Goal: Purchase product/service

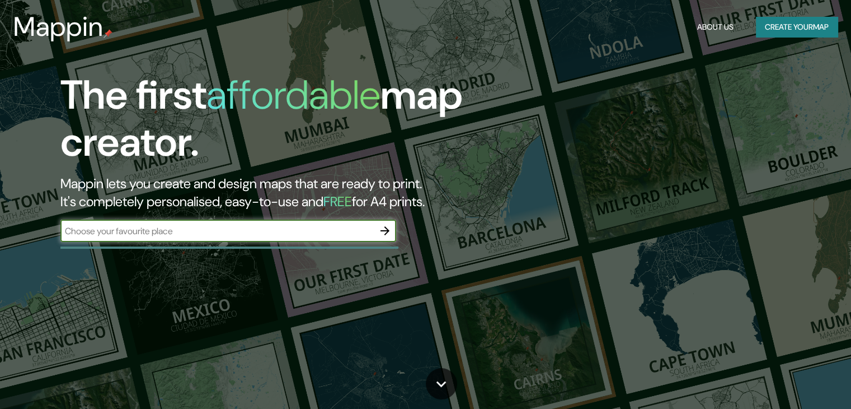
click at [293, 234] on input "text" at bounding box center [216, 230] width 313 height 13
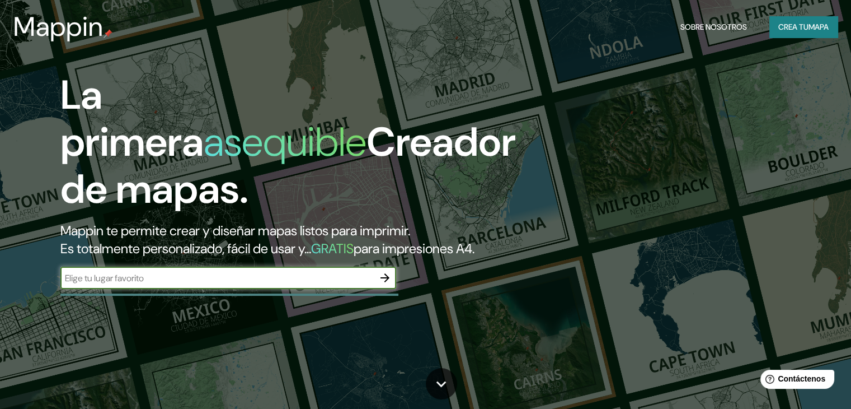
type input "cobija"
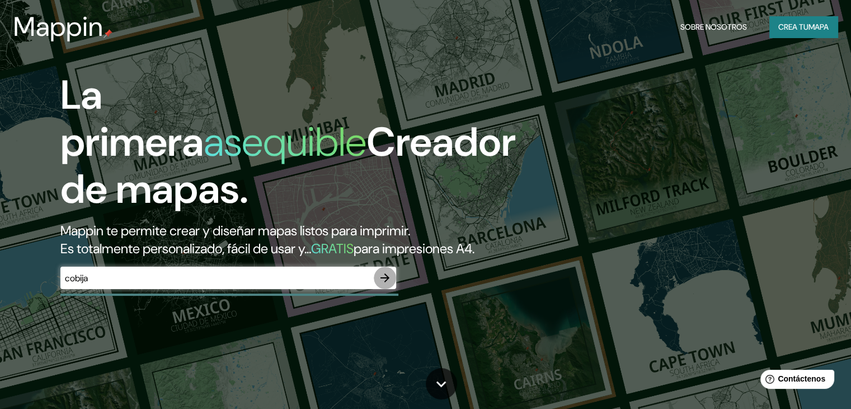
click at [387, 282] on icon "button" at bounding box center [385, 277] width 9 height 9
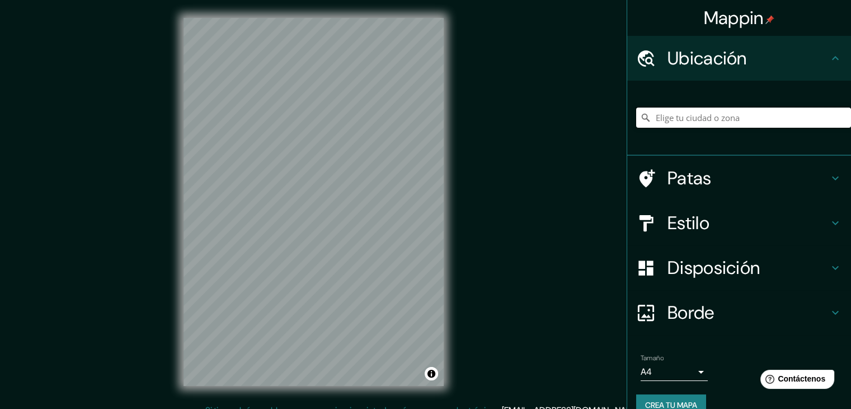
click at [695, 119] on input "Elige tu ciudad o zona" at bounding box center [743, 117] width 215 height 20
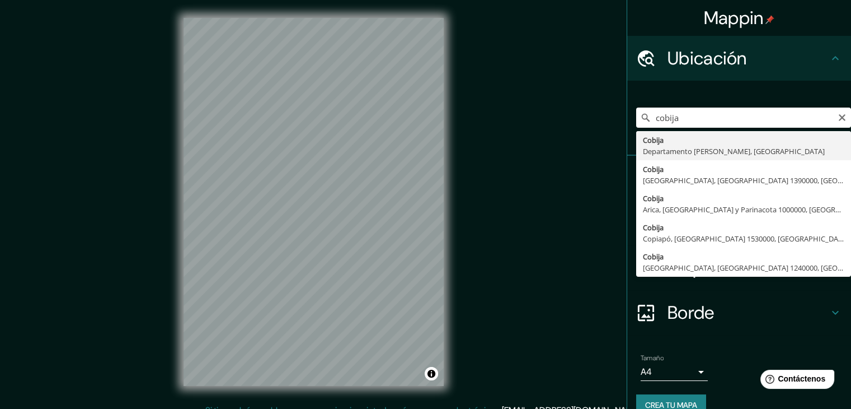
type input "Cobija, Departamento [PERSON_NAME], [GEOGRAPHIC_DATA]"
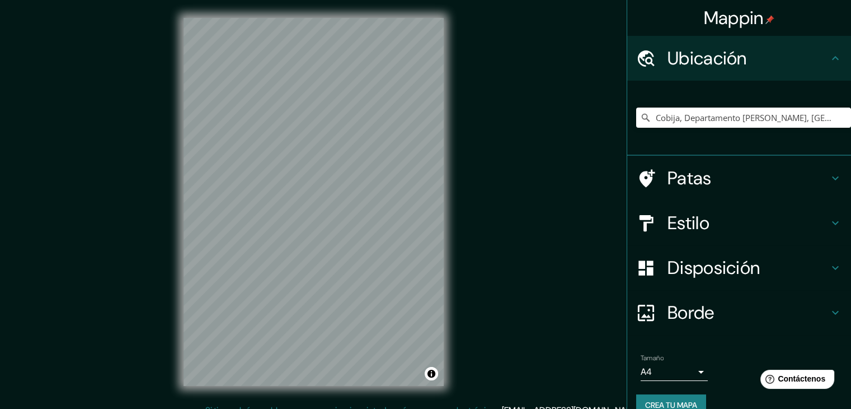
click at [747, 214] on h4 "Estilo" at bounding box center [748, 223] width 161 height 22
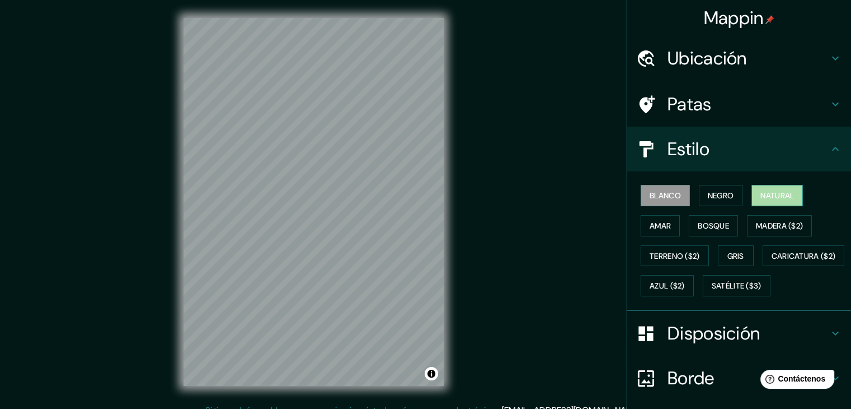
click at [762, 198] on font "Natural" at bounding box center [778, 195] width 34 height 10
click at [166, 242] on div "© Mapbox © OpenStreetMap Improve this map" at bounding box center [314, 202] width 296 height 404
